Goal: Task Accomplishment & Management: Manage account settings

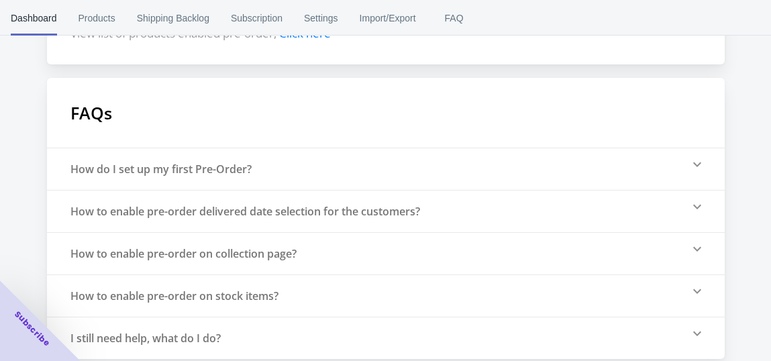
scroll to position [519, 0]
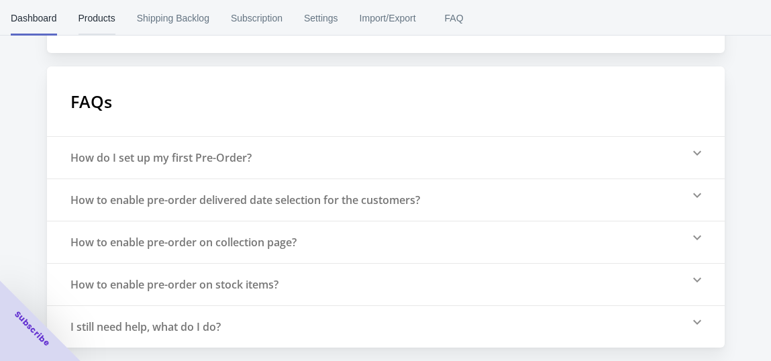
click at [95, 17] on span "Products" at bounding box center [96, 18] width 37 height 35
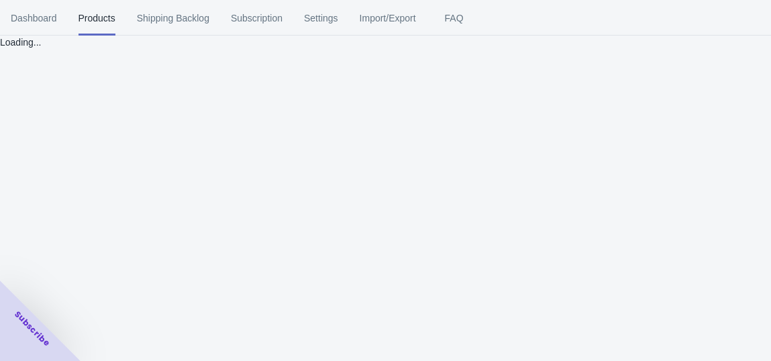
scroll to position [0, 0]
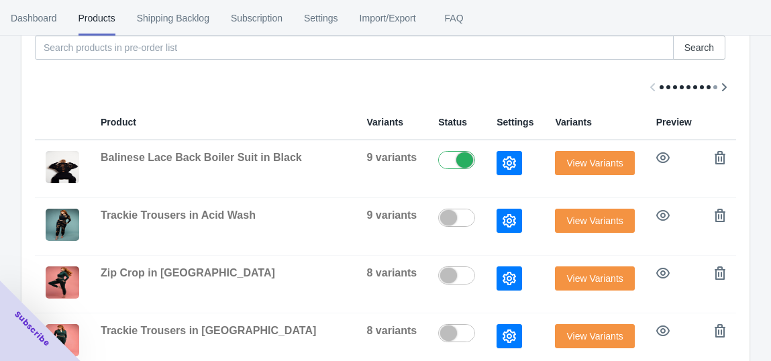
scroll to position [260, 0]
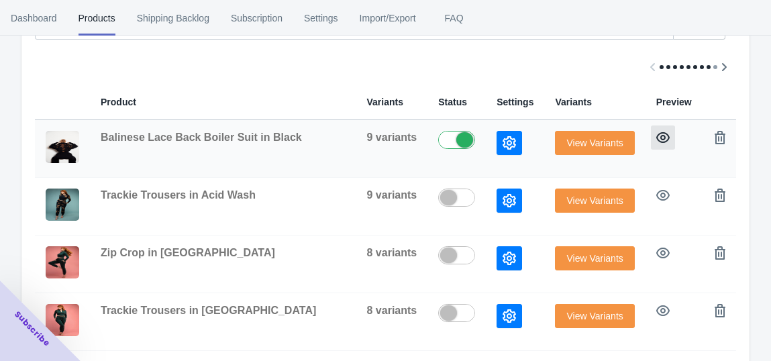
click at [664, 136] on icon "button" at bounding box center [662, 137] width 13 height 13
click at [506, 143] on icon "button" at bounding box center [509, 142] width 13 height 13
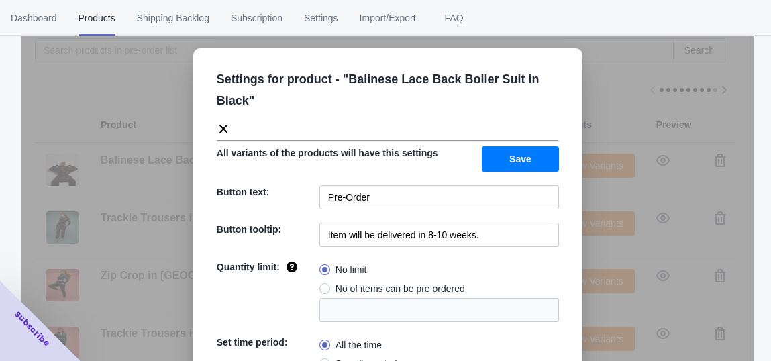
scroll to position [223, 0]
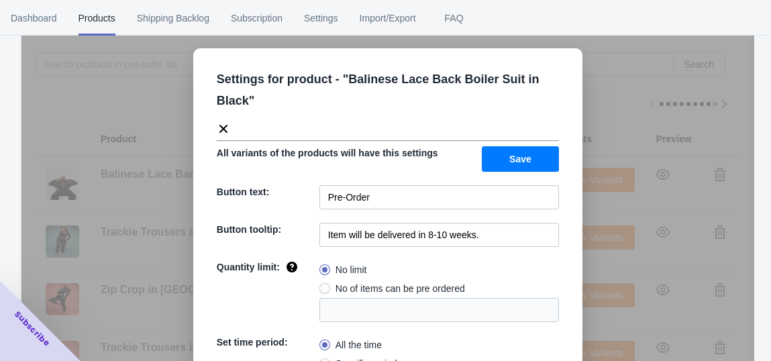
click at [526, 156] on button "Save" at bounding box center [520, 158] width 77 height 25
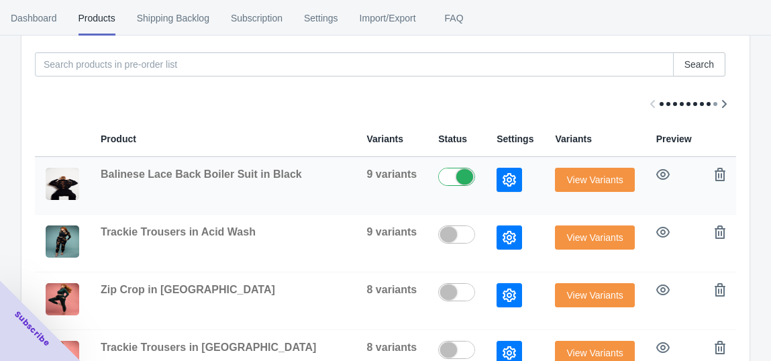
click at [268, 195] on td "Balinese Lace Back Boiler Suit in Black" at bounding box center [223, 186] width 266 height 58
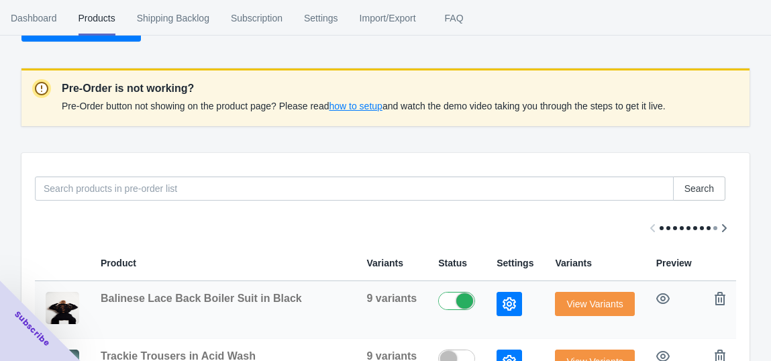
scroll to position [0, 0]
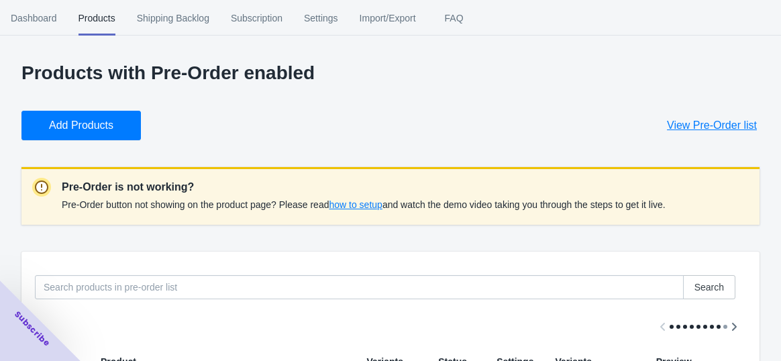
click at [174, 19] on div "Close dialog 👋 Join our B2B Ecommerce Community of 4000+ Subscribers Subscribe …" at bounding box center [390, 180] width 781 height 361
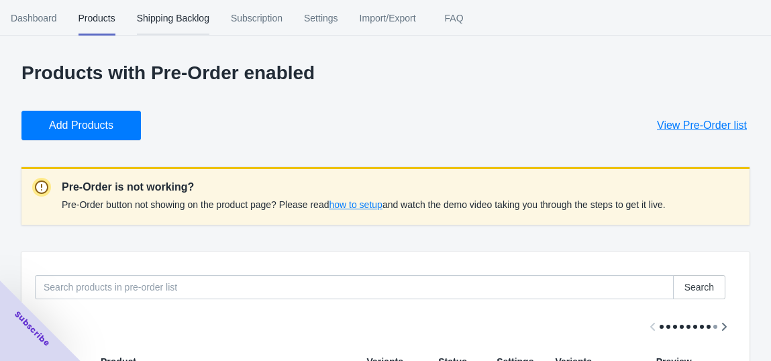
click at [183, 20] on span "Shipping Backlog" at bounding box center [173, 18] width 72 height 35
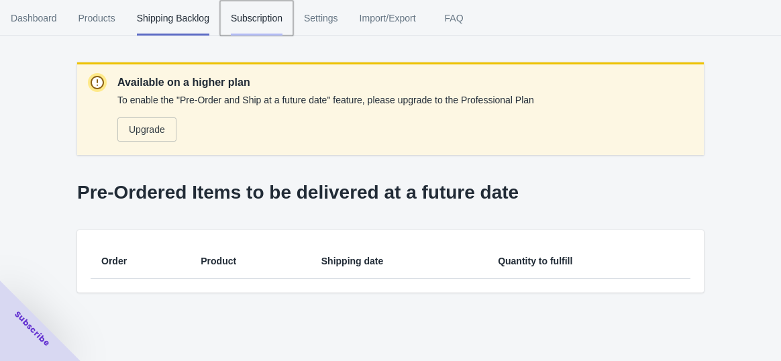
click at [276, 21] on span "Subscription" at bounding box center [257, 18] width 52 height 35
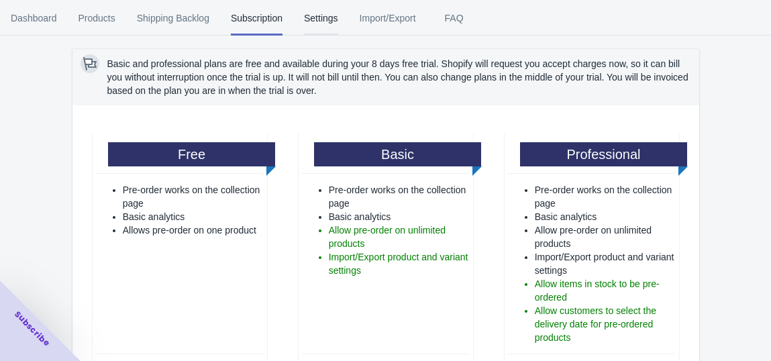
click at [325, 21] on span "Settings" at bounding box center [321, 18] width 34 height 35
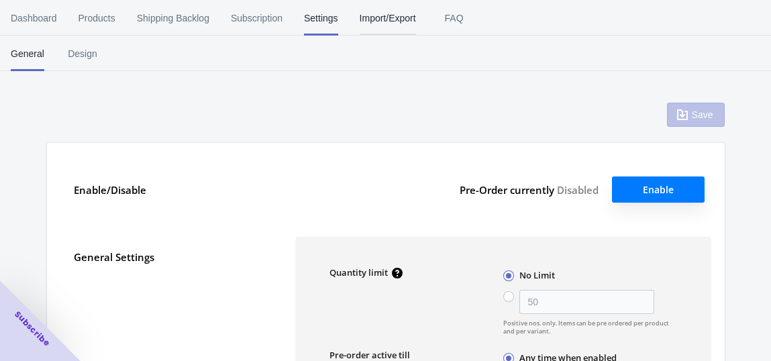
type input "100"
type input "2025-09-26"
type input "2025-10-10"
type textarea "Inventory level is <qty>. Some of the items will be pre-ordered."
type textarea "Only <qty> items left in stock."
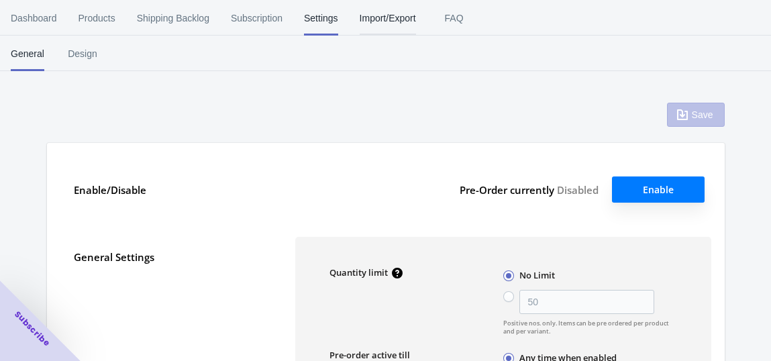
type textarea "A maximum of <qty> products can be pre ordered."
click at [660, 188] on button "Enable" at bounding box center [658, 189] width 93 height 26
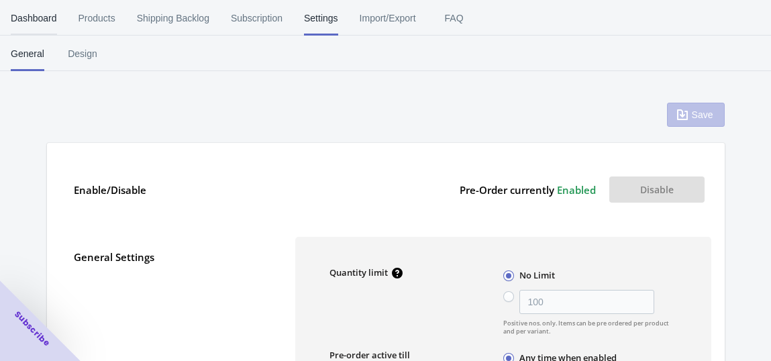
click at [19, 17] on span "Dashboard" at bounding box center [34, 18] width 46 height 35
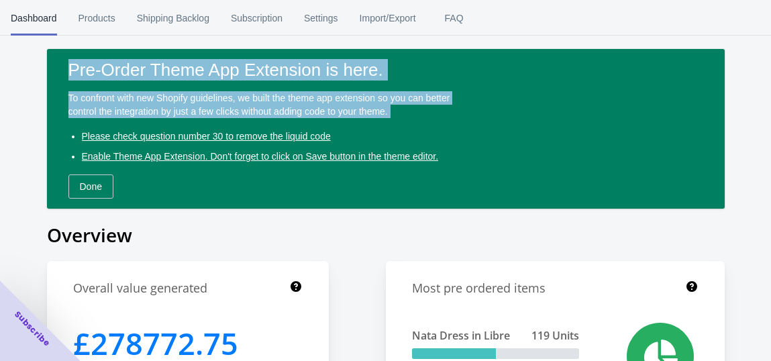
drag, startPoint x: 62, startPoint y: 58, endPoint x: 166, endPoint y: 195, distance: 172.3
click at [159, 194] on div "Pre-Order Theme App Extension is here. To confront with new Shopify guidelines,…" at bounding box center [386, 129] width 678 height 160
copy div "Pre-Order Theme App Extension is here. To confront with new Shopify guidelines,…"
click at [257, 198] on div "Done" at bounding box center [385, 186] width 635 height 24
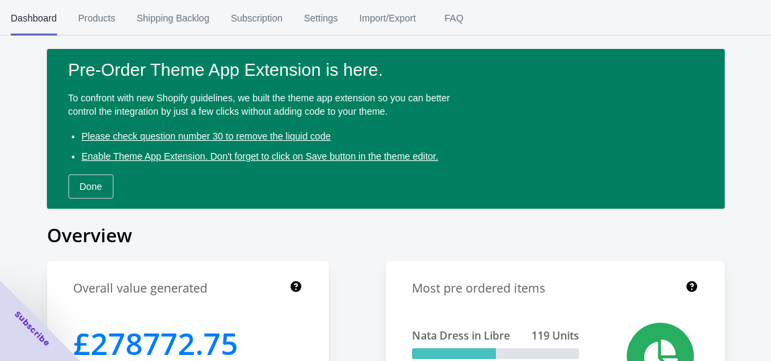
click at [247, 189] on div "Done" at bounding box center [385, 186] width 635 height 24
click at [147, 135] on span "Please check question number 30 to remove the liquid code" at bounding box center [206, 136] width 249 height 11
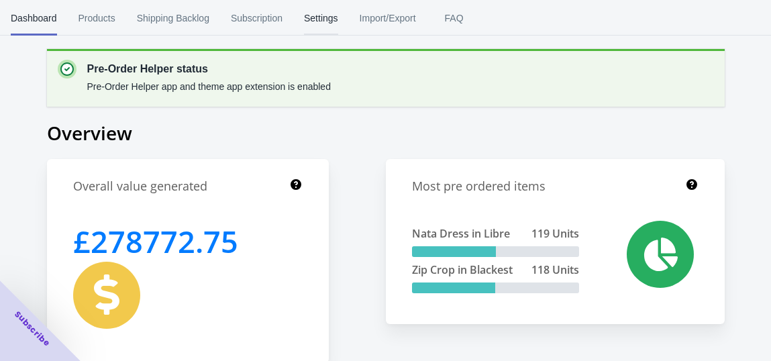
click at [324, 17] on span "Settings" at bounding box center [321, 18] width 34 height 35
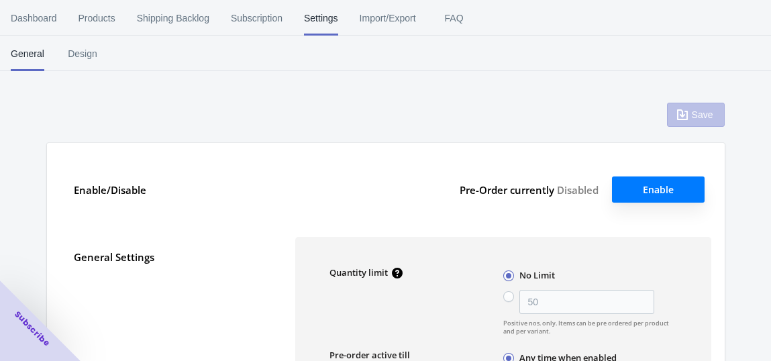
type input "100"
type input "[DATE]"
type textarea "Inventory level is <qty>. Some of the items will be pre-ordered."
type textarea "Only <qty> items left in stock."
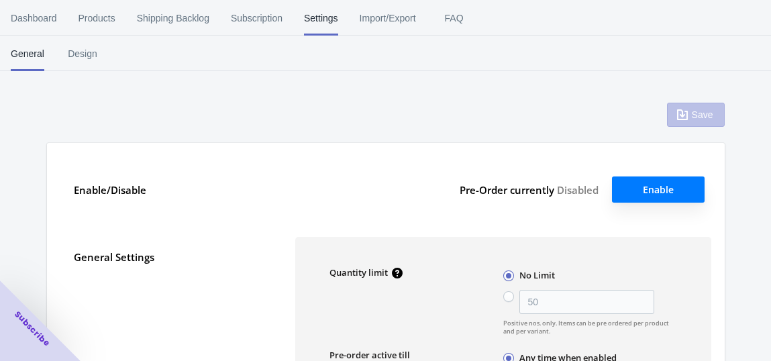
type textarea "A maximum of <qty> products can be pre ordered."
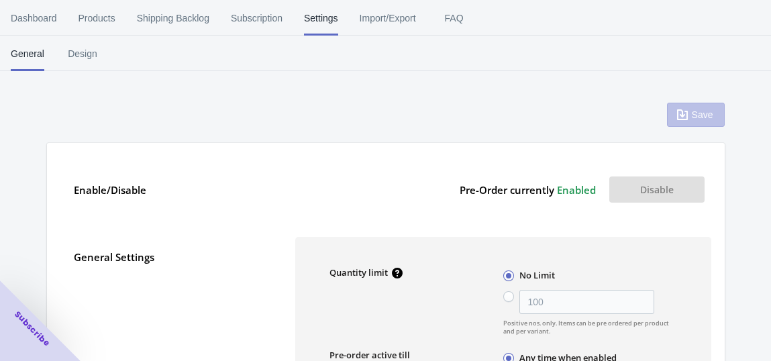
click at [651, 188] on button "Disable" at bounding box center [656, 189] width 95 height 26
